Goal: Transaction & Acquisition: Book appointment/travel/reservation

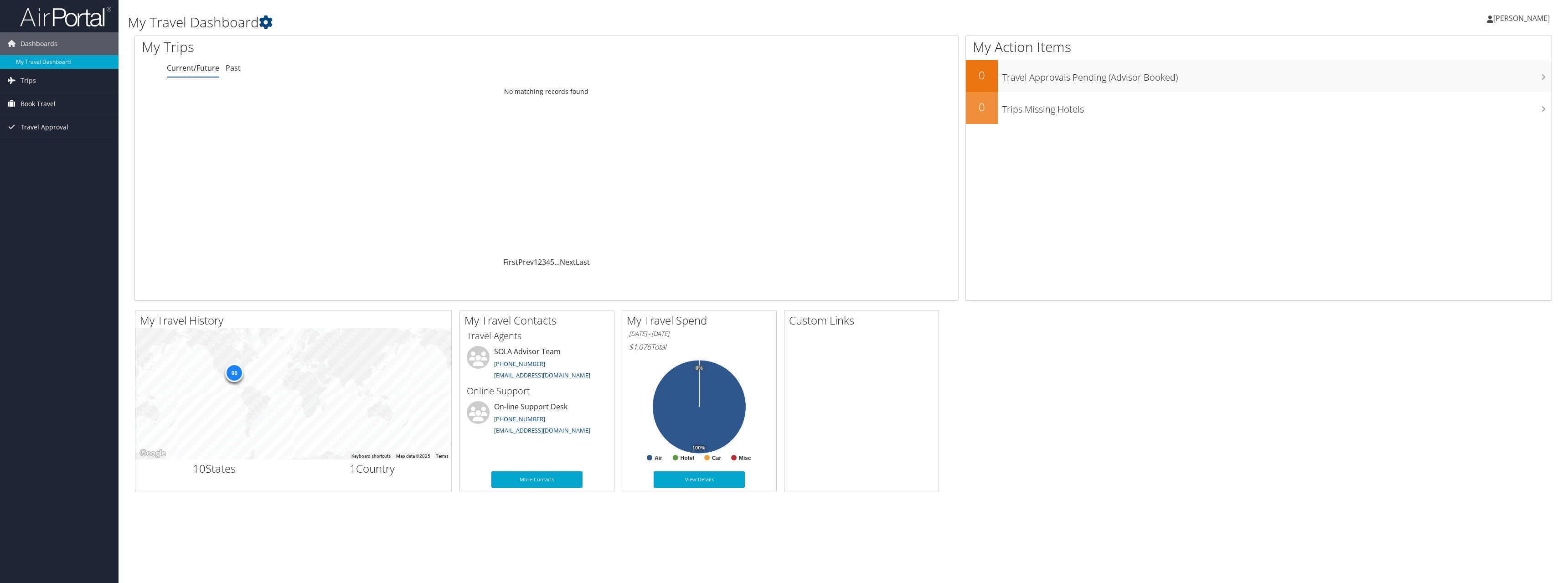
click at [46, 105] on span "Book Travel" at bounding box center [38, 103] width 35 height 23
click at [44, 136] on link "Book/Manage Online Trips" at bounding box center [59, 136] width 119 height 14
